Goal: Navigation & Orientation: Understand site structure

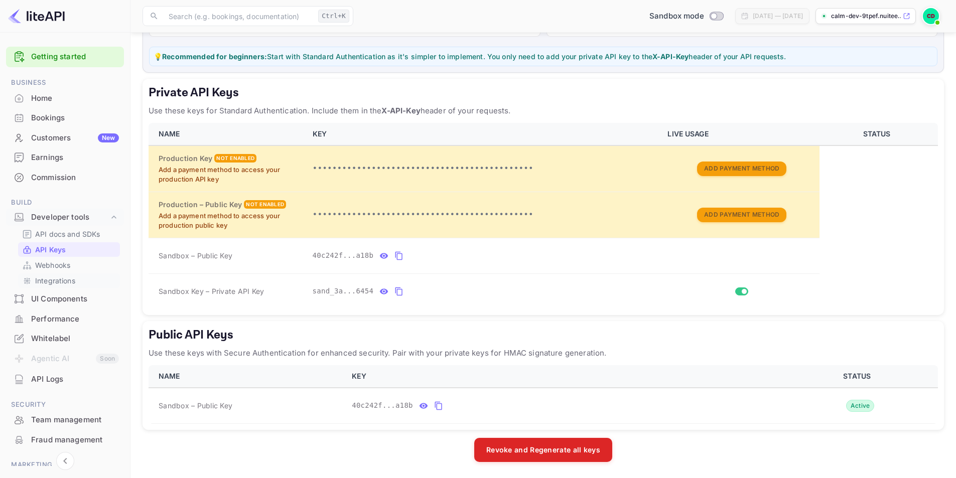
scroll to position [68, 0]
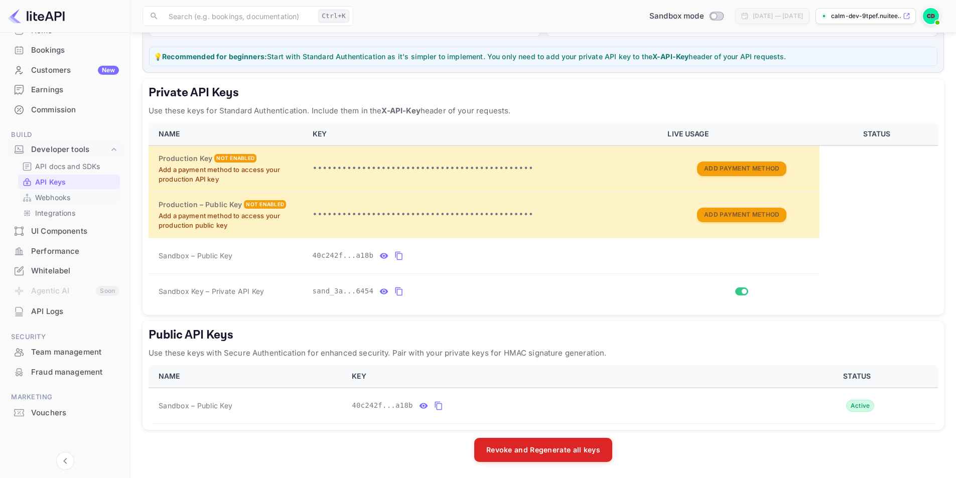
click at [71, 200] on link "Webhooks" at bounding box center [69, 197] width 94 height 11
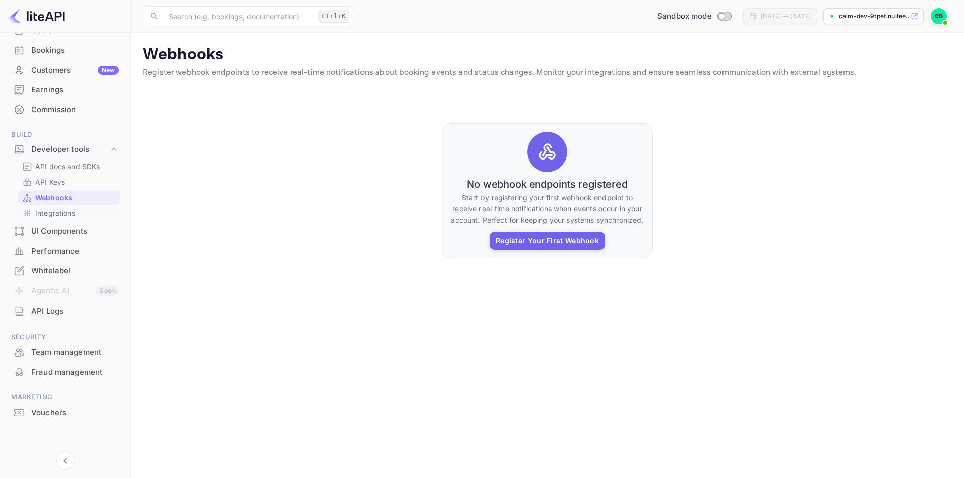
click at [52, 211] on p "Integrations" at bounding box center [55, 213] width 40 height 11
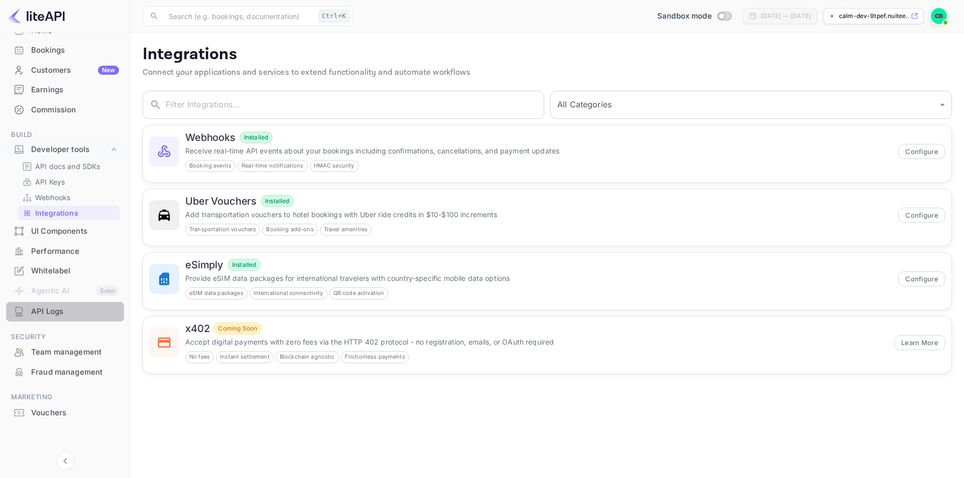
click at [68, 308] on div "API Logs" at bounding box center [75, 312] width 88 height 12
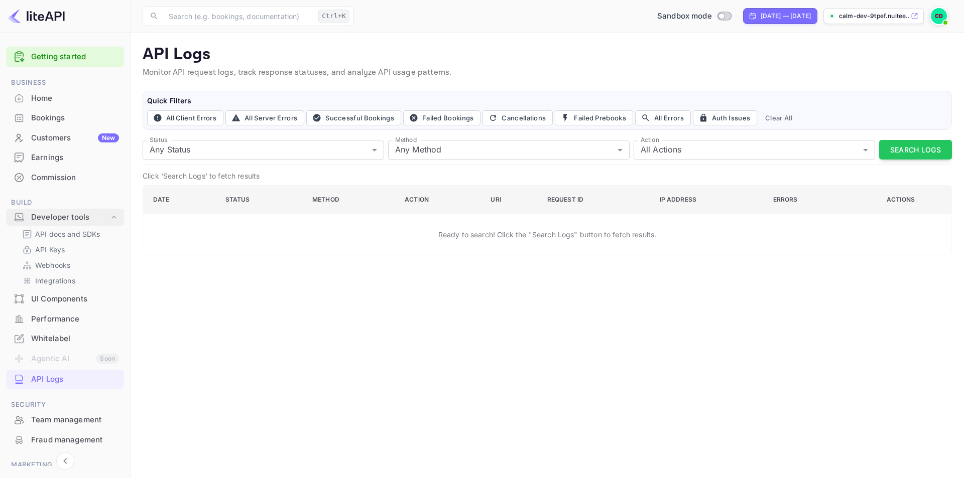
click at [62, 219] on div "Developer tools" at bounding box center [70, 218] width 78 height 12
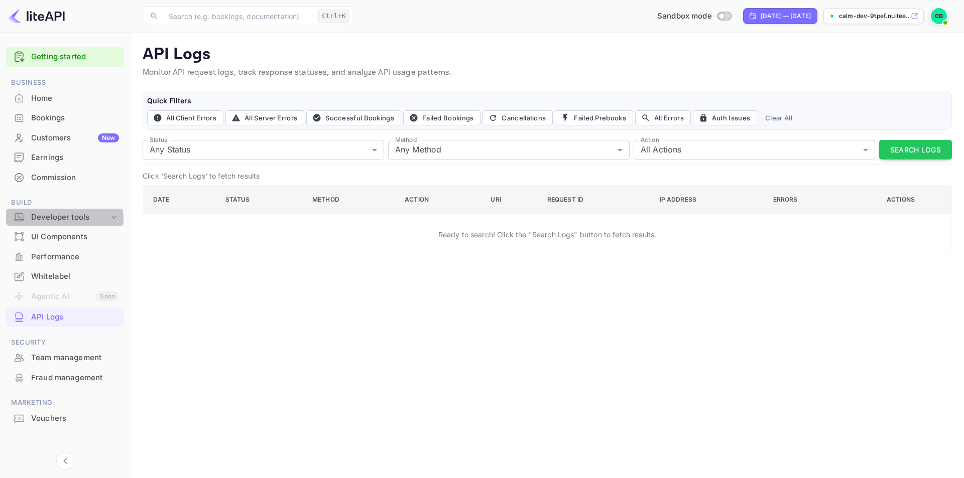
click at [62, 219] on div "Developer tools" at bounding box center [70, 218] width 78 height 12
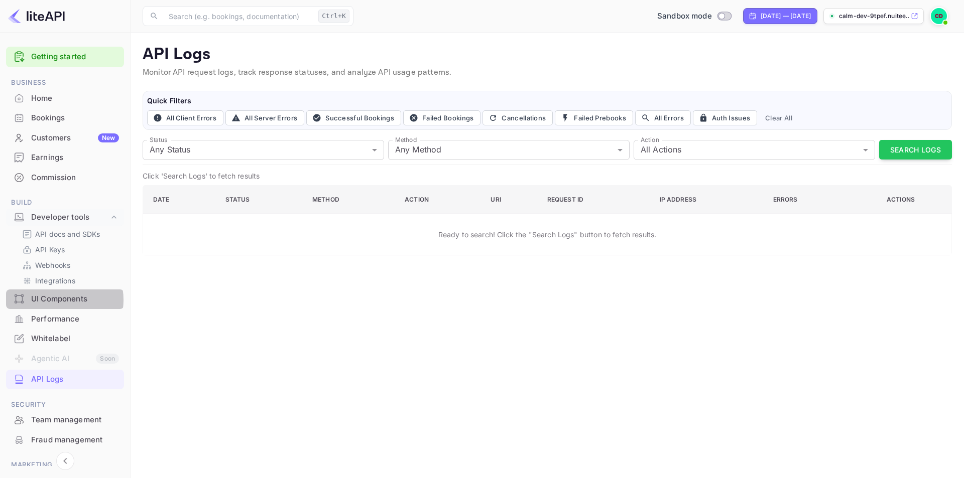
click at [54, 300] on div "UI Components" at bounding box center [75, 300] width 88 height 12
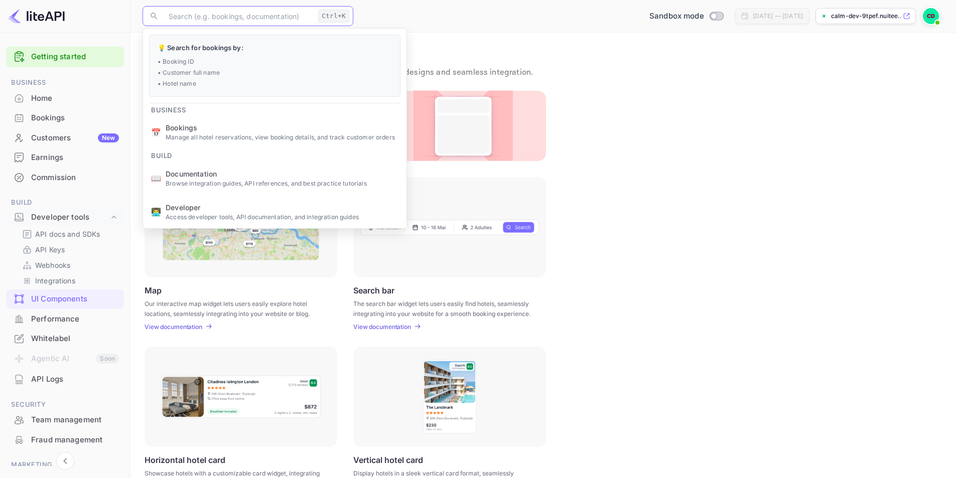
click at [206, 14] on input "text" at bounding box center [239, 16] width 152 height 20
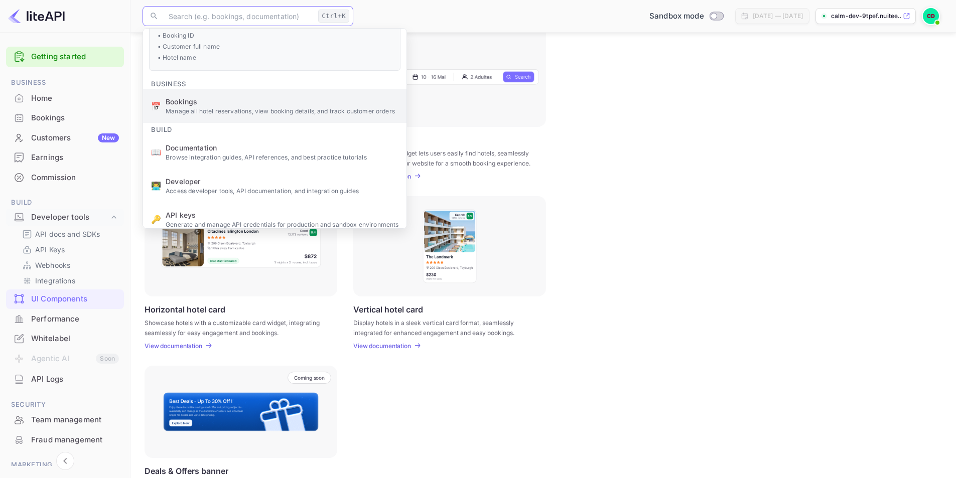
scroll to position [50, 0]
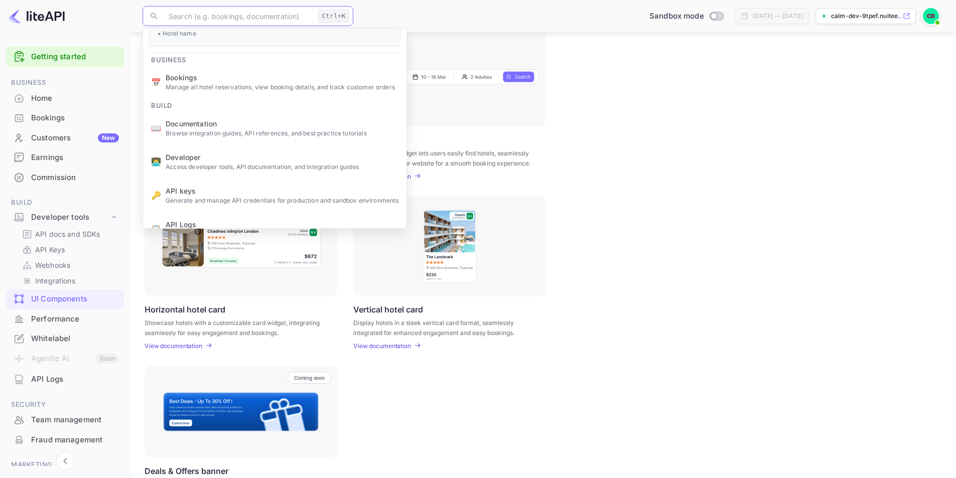
click at [102, 319] on div "Performance" at bounding box center [75, 320] width 88 height 12
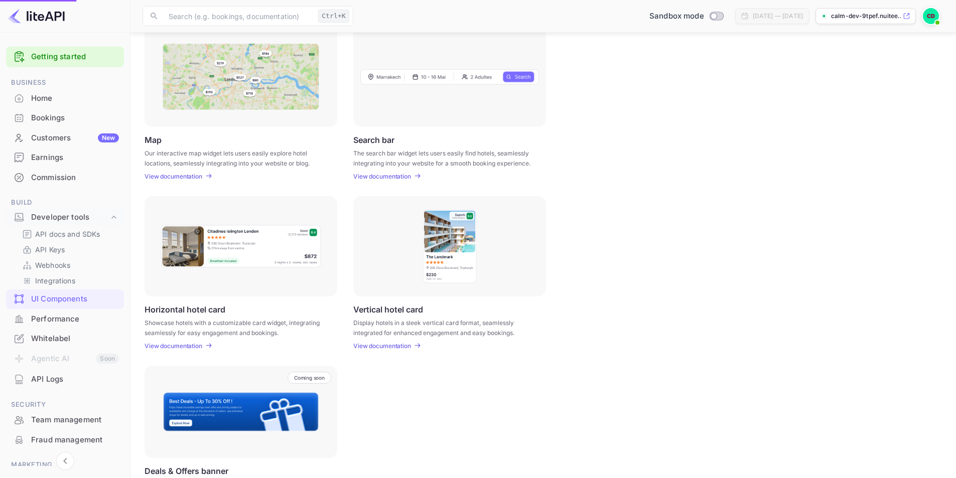
scroll to position [0, 0]
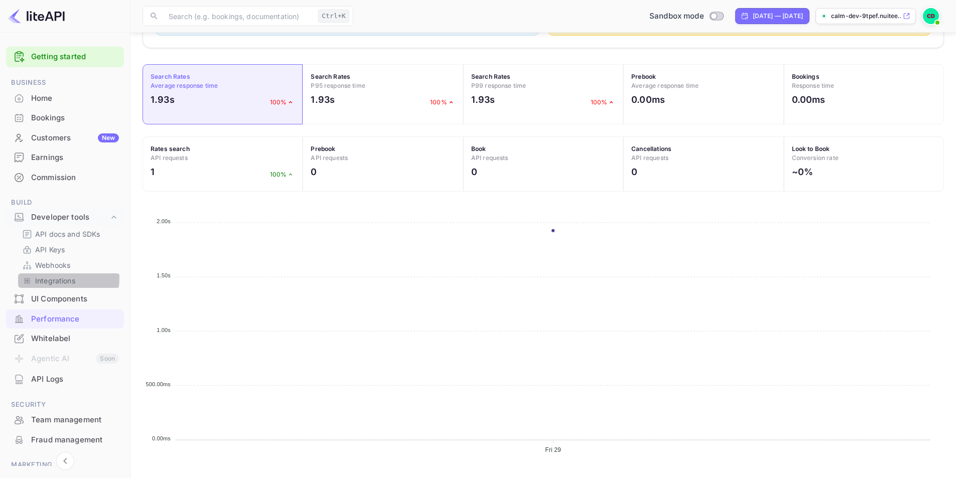
click at [50, 278] on p "Integrations" at bounding box center [55, 281] width 40 height 11
